Goal: Check status: Check status

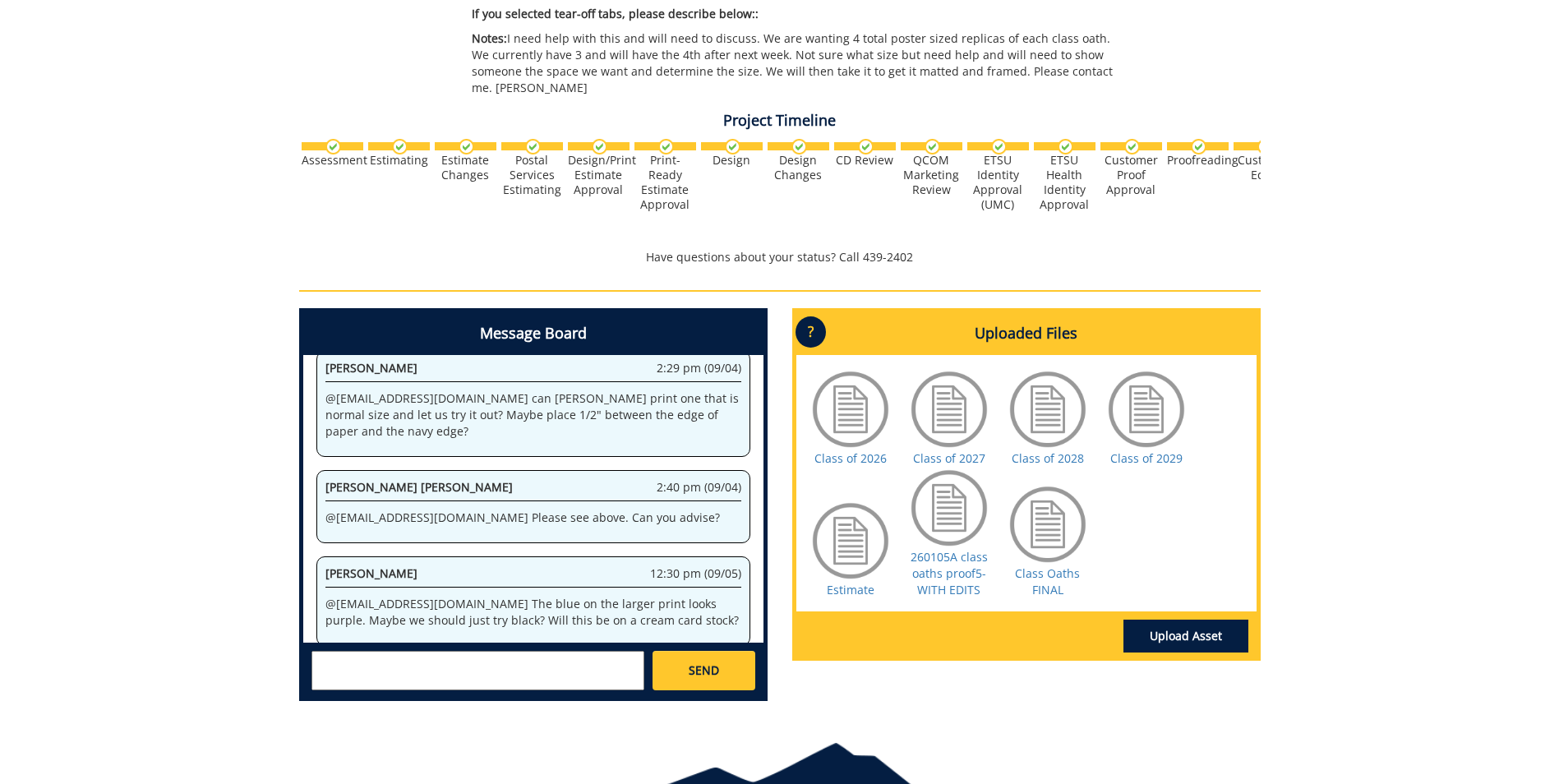
scroll to position [1879265, 0]
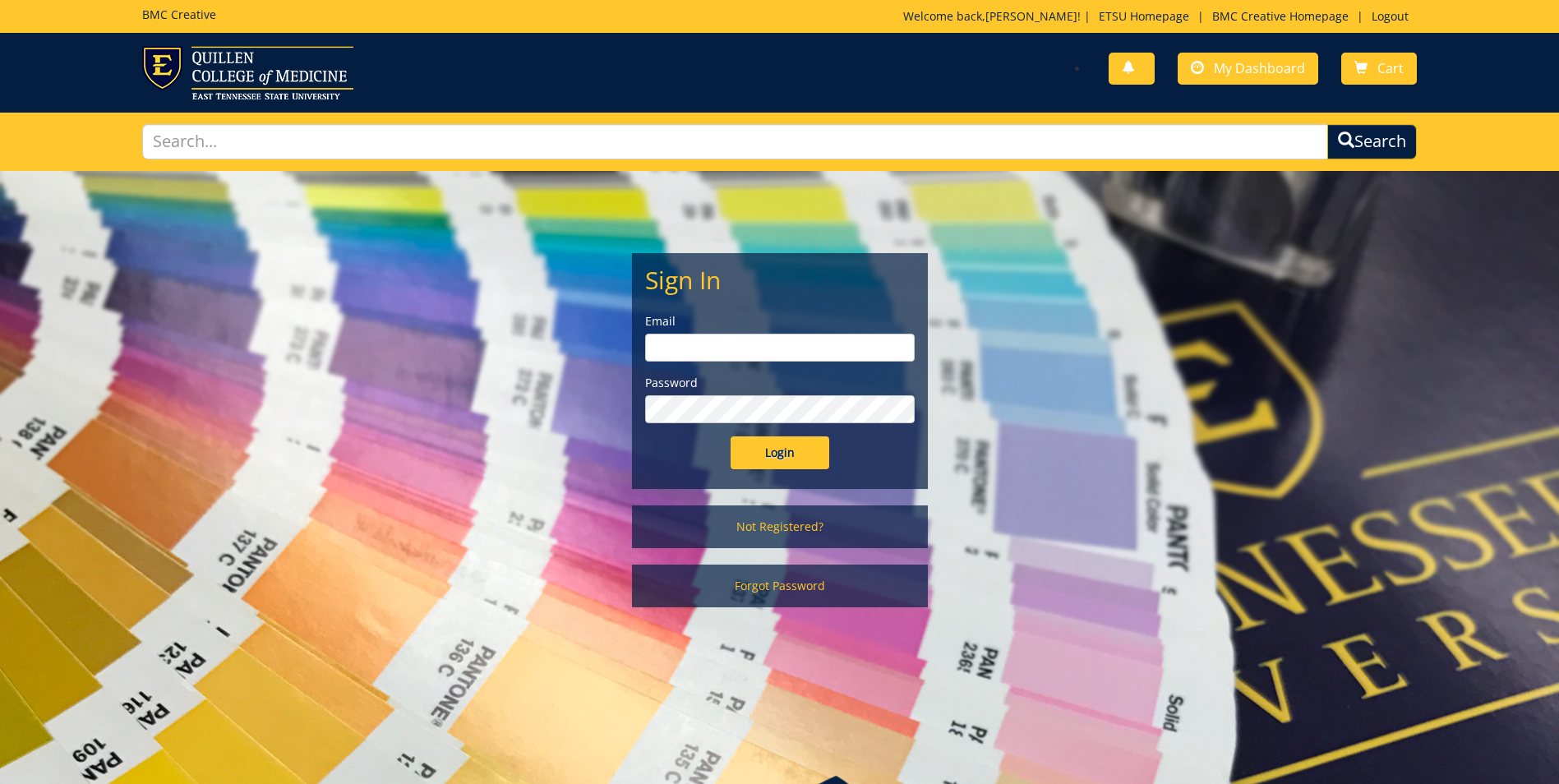
click at [739, 337] on input "email" at bounding box center [780, 347] width 270 height 28
click at [1284, 66] on span "My Dashboard" at bounding box center [1260, 69] width 91 height 18
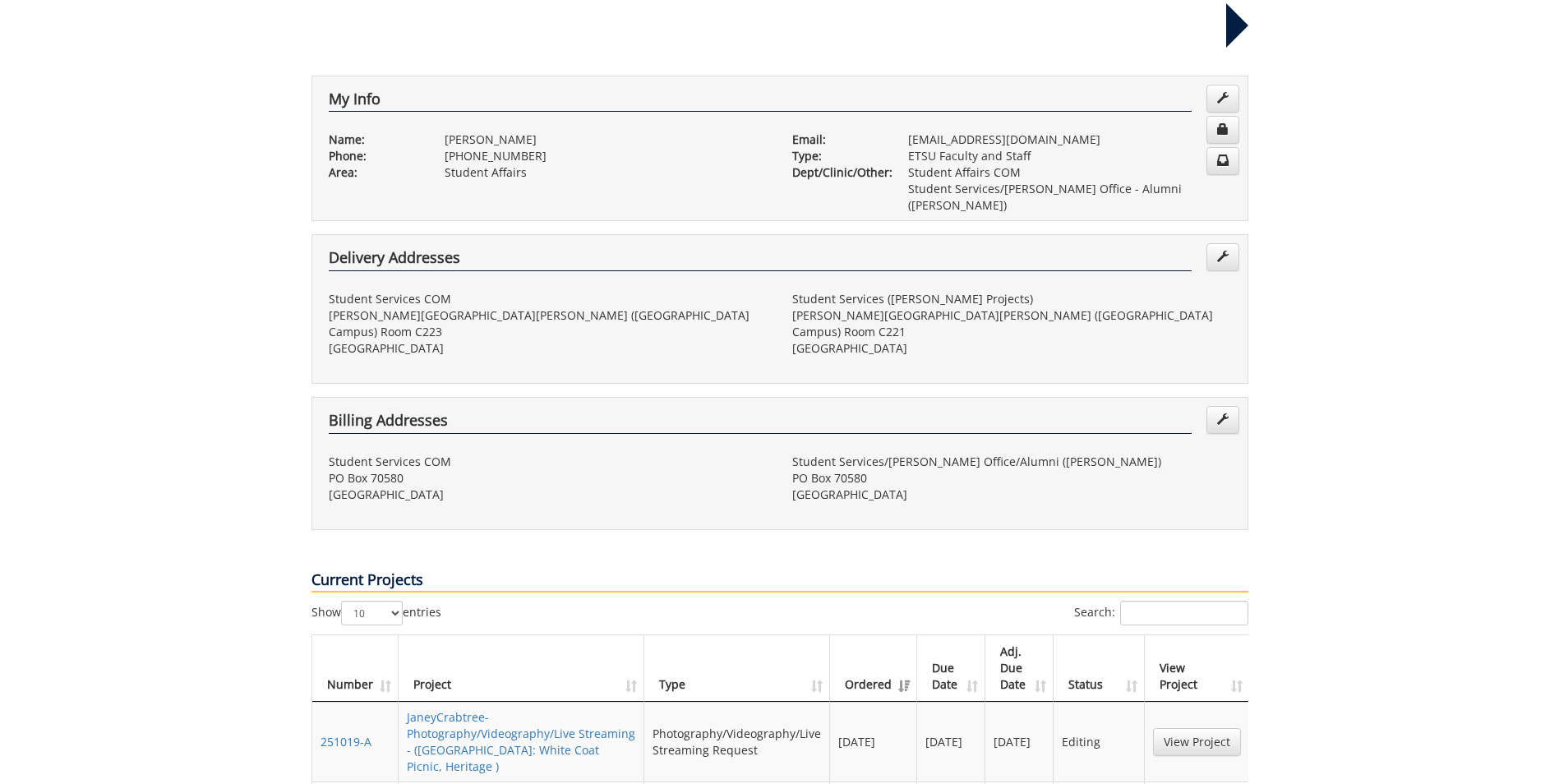
scroll to position [328, 0]
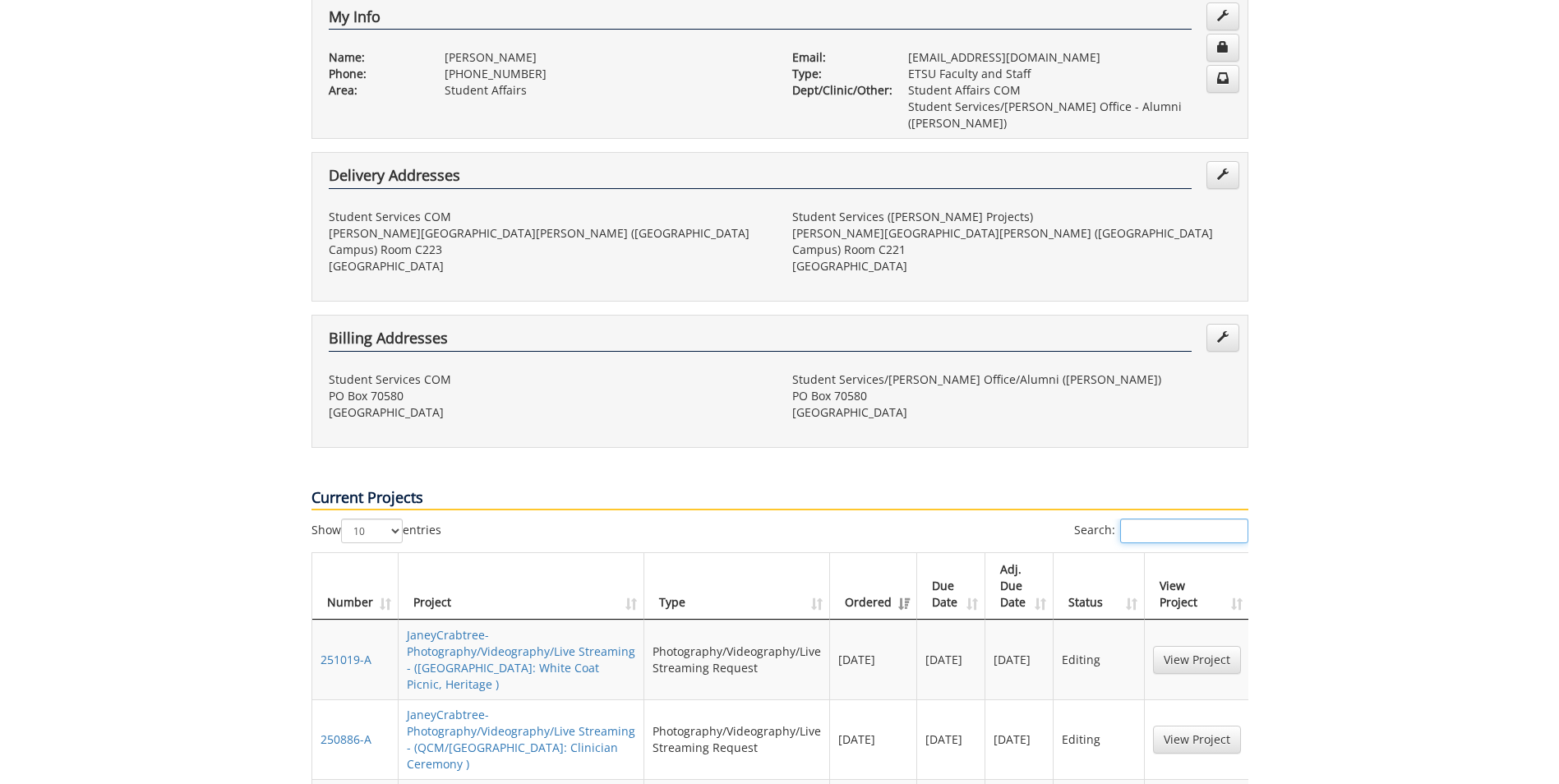
click at [1140, 519] on input "Search:" at bounding box center [1184, 531] width 128 height 25
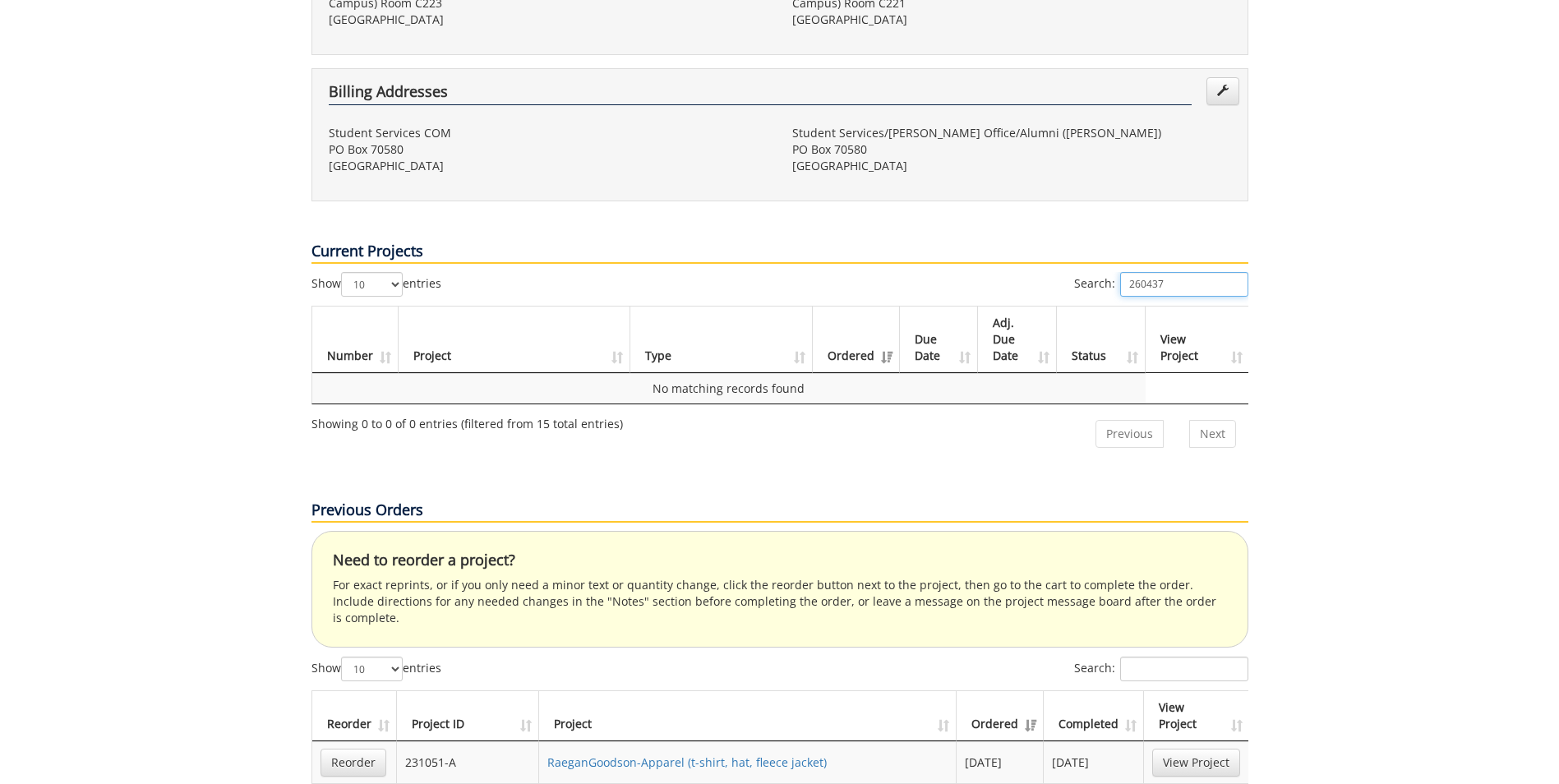
scroll to position [739, 0]
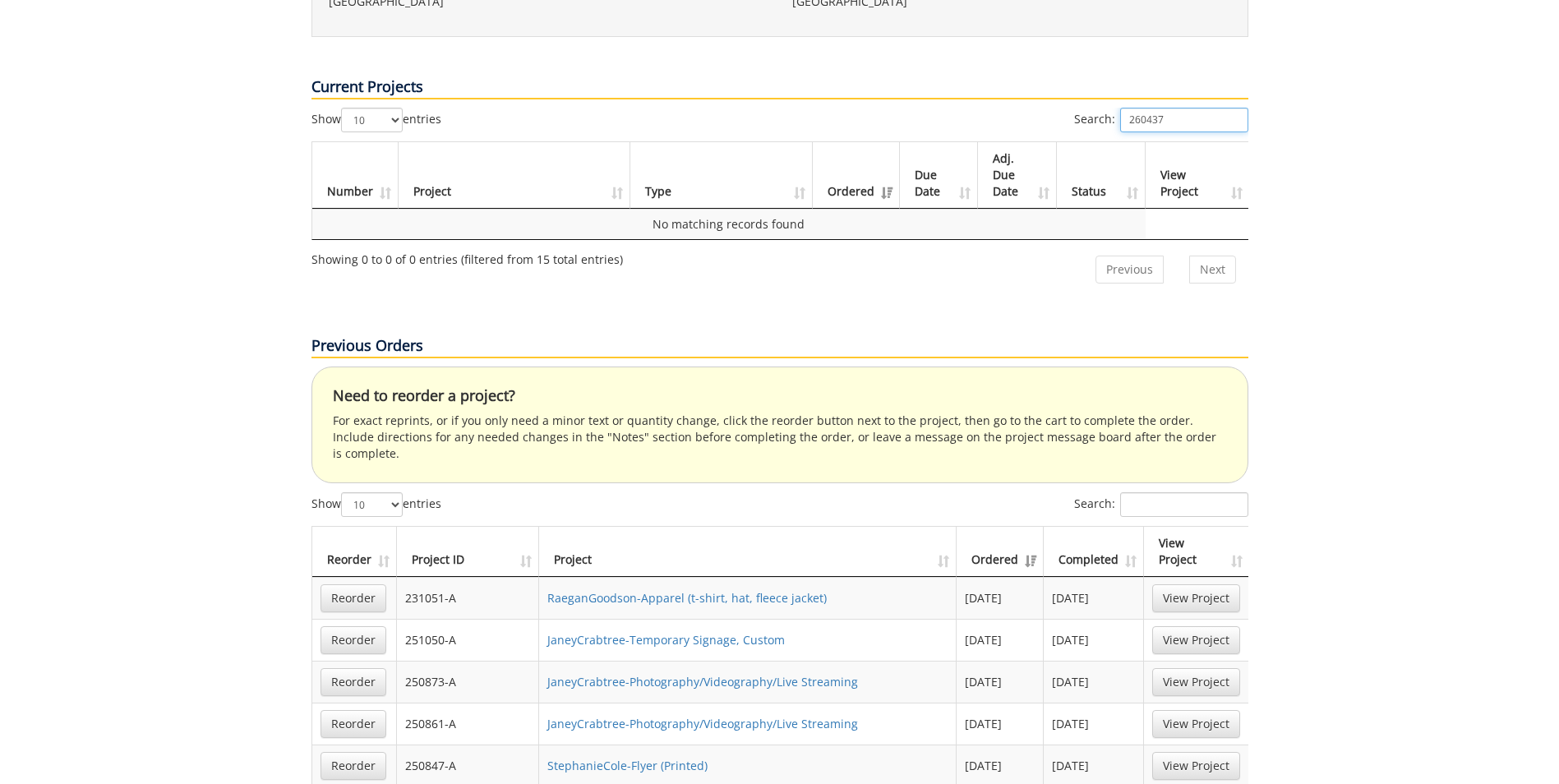
type input "260437"
click at [1206, 492] on input "Search:" at bounding box center [1184, 504] width 128 height 25
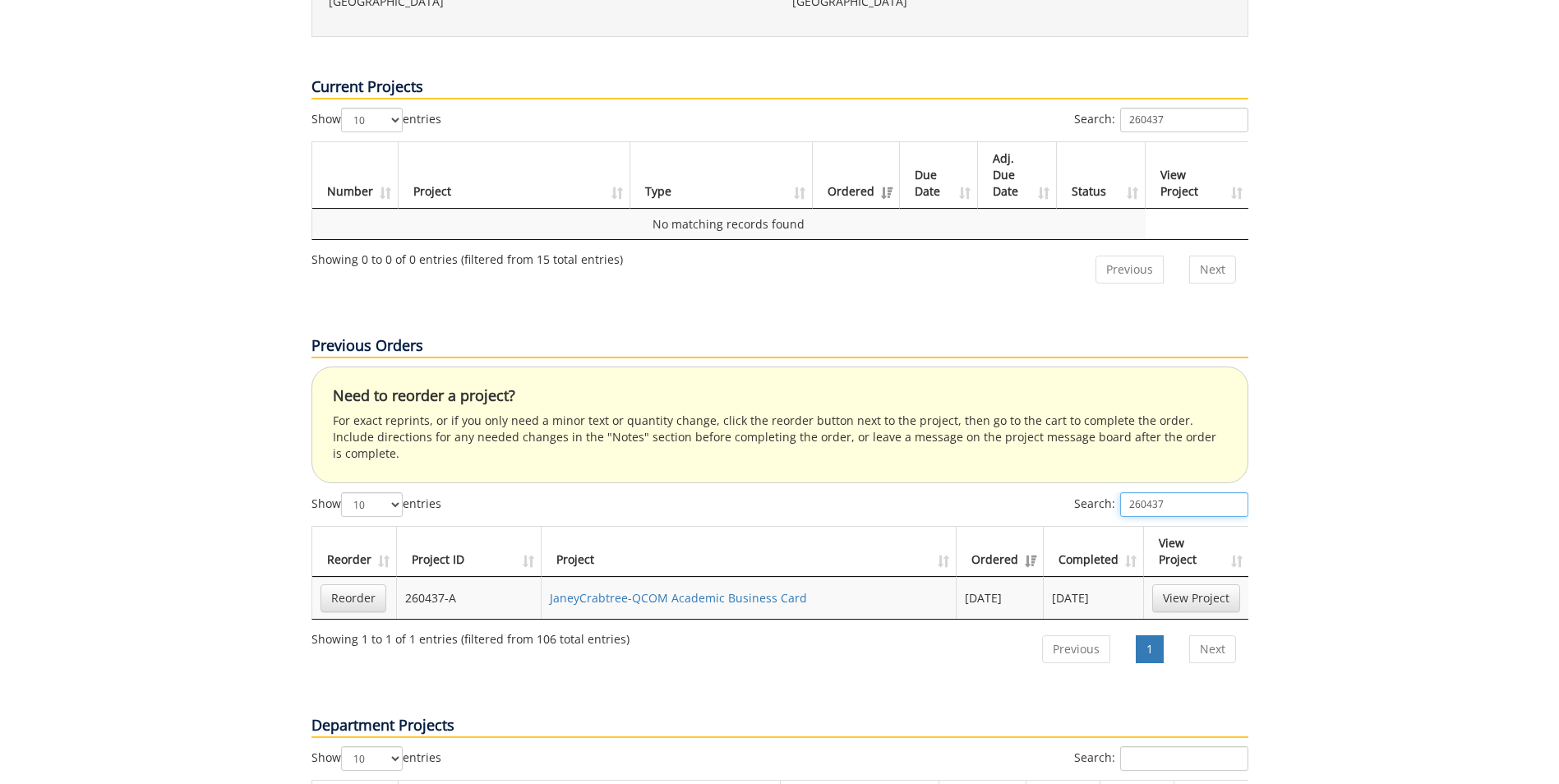
scroll to position [904, 0]
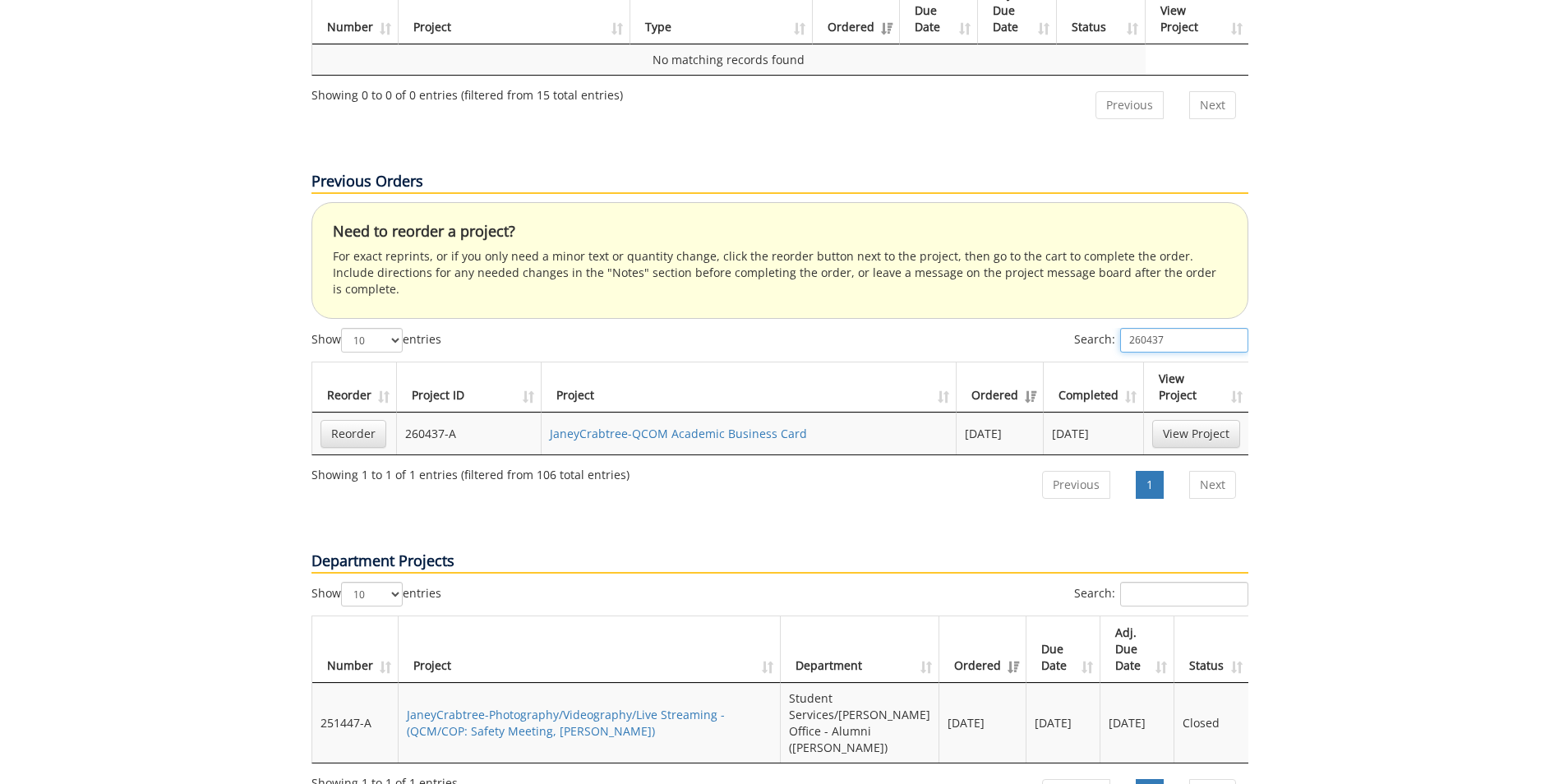
type input "260437"
click at [1207, 581] on input "Search:" at bounding box center [1184, 594] width 128 height 25
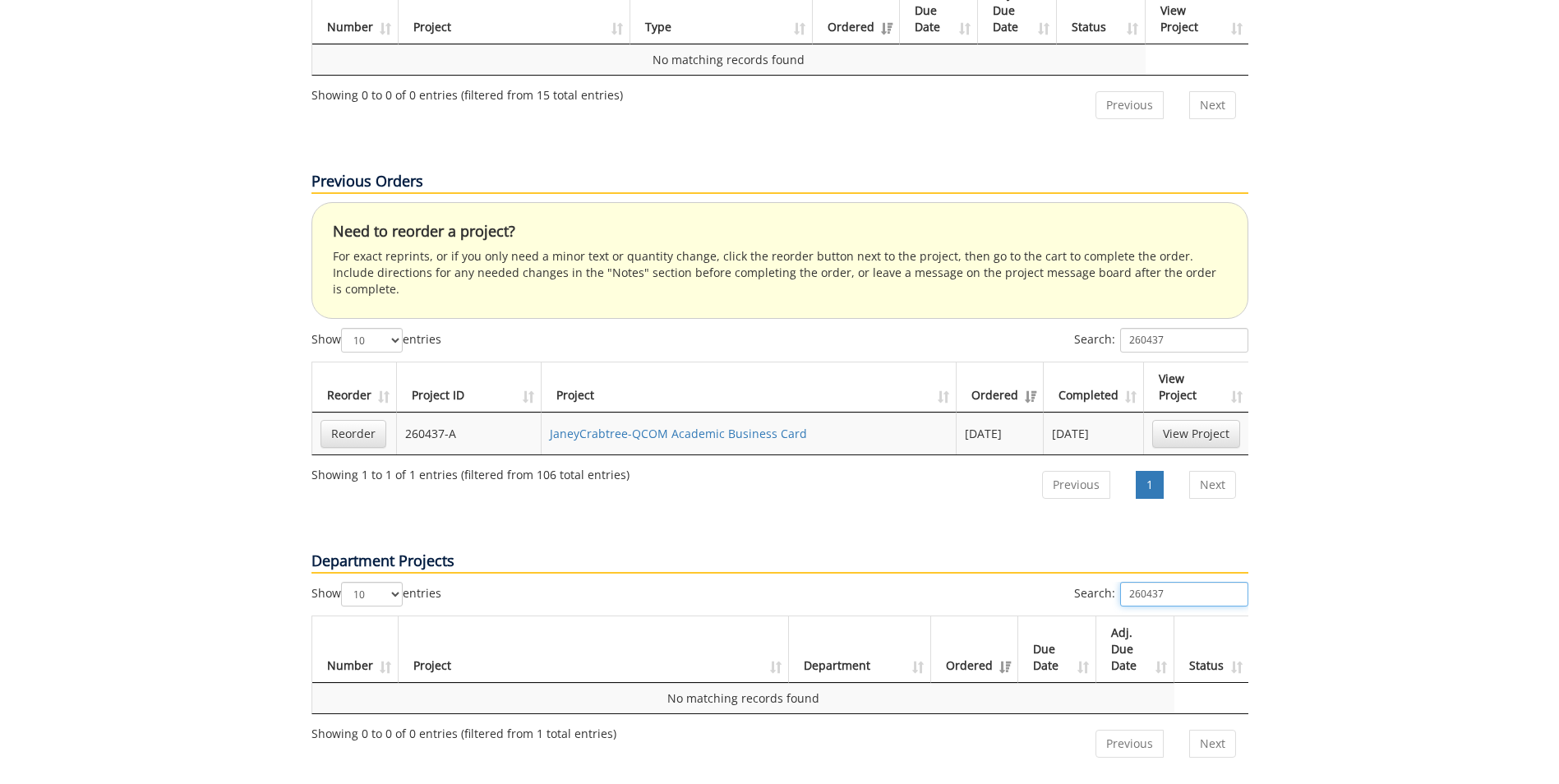
type input "260437"
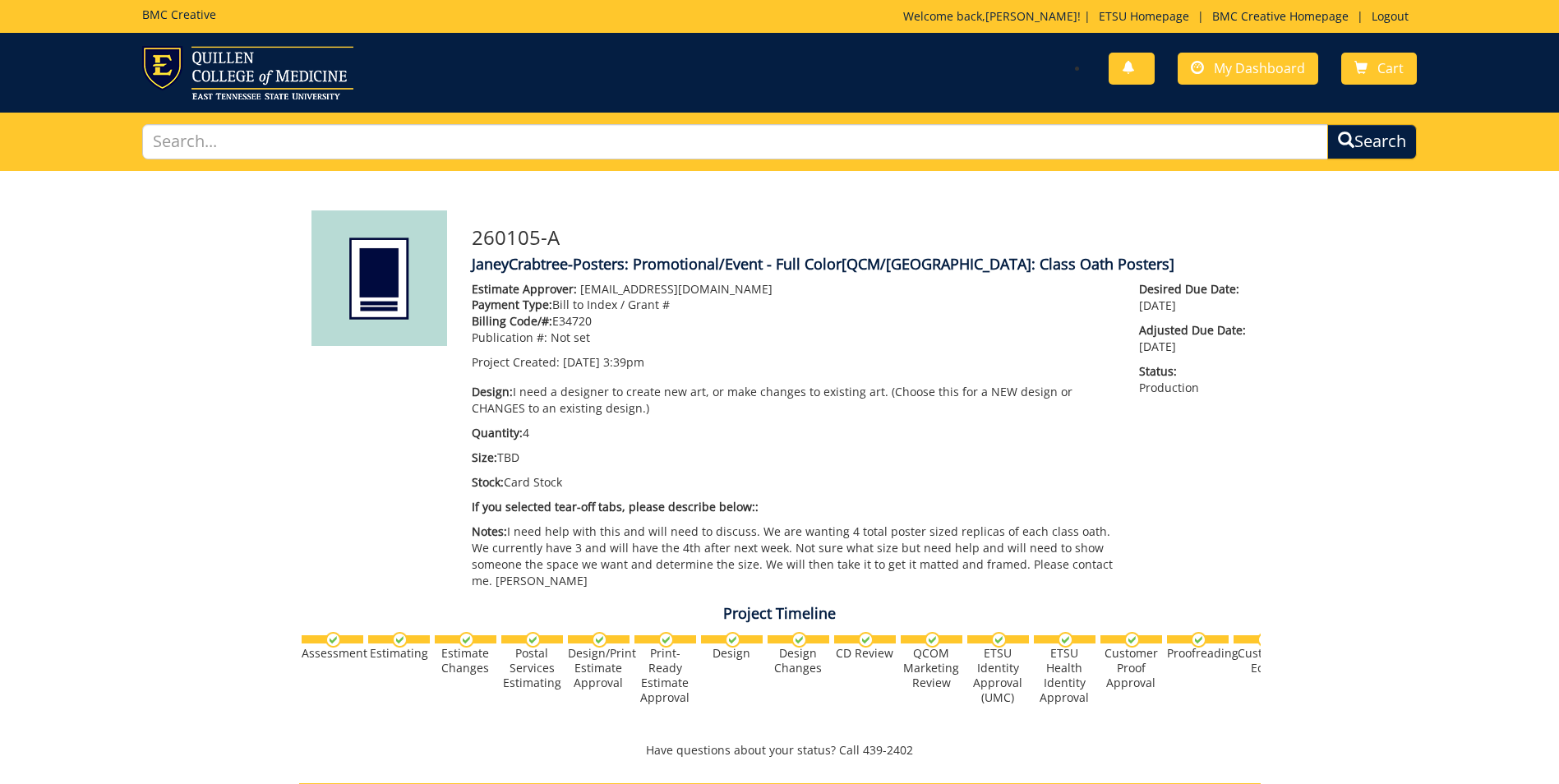
scroll to position [411, 0]
